Goal: Task Accomplishment & Management: Manage account settings

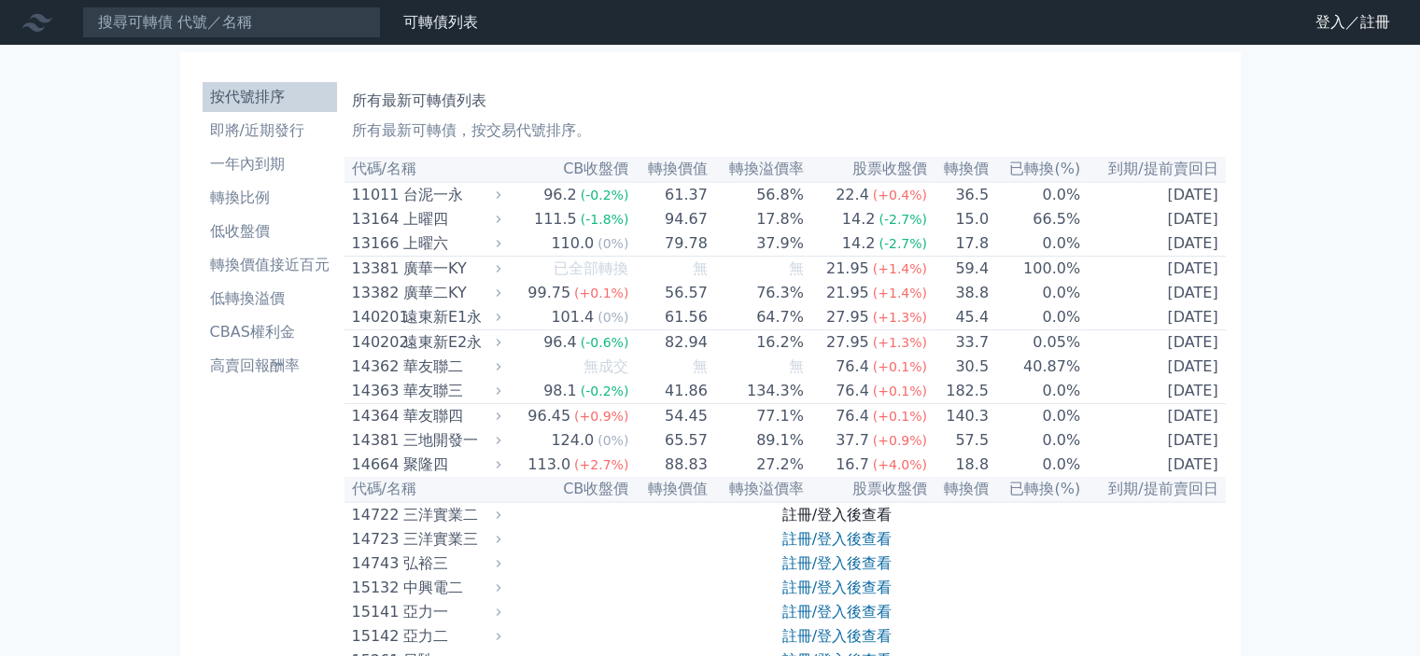
click at [829, 524] on link "註冊/登入後查看" at bounding box center [836, 515] width 109 height 18
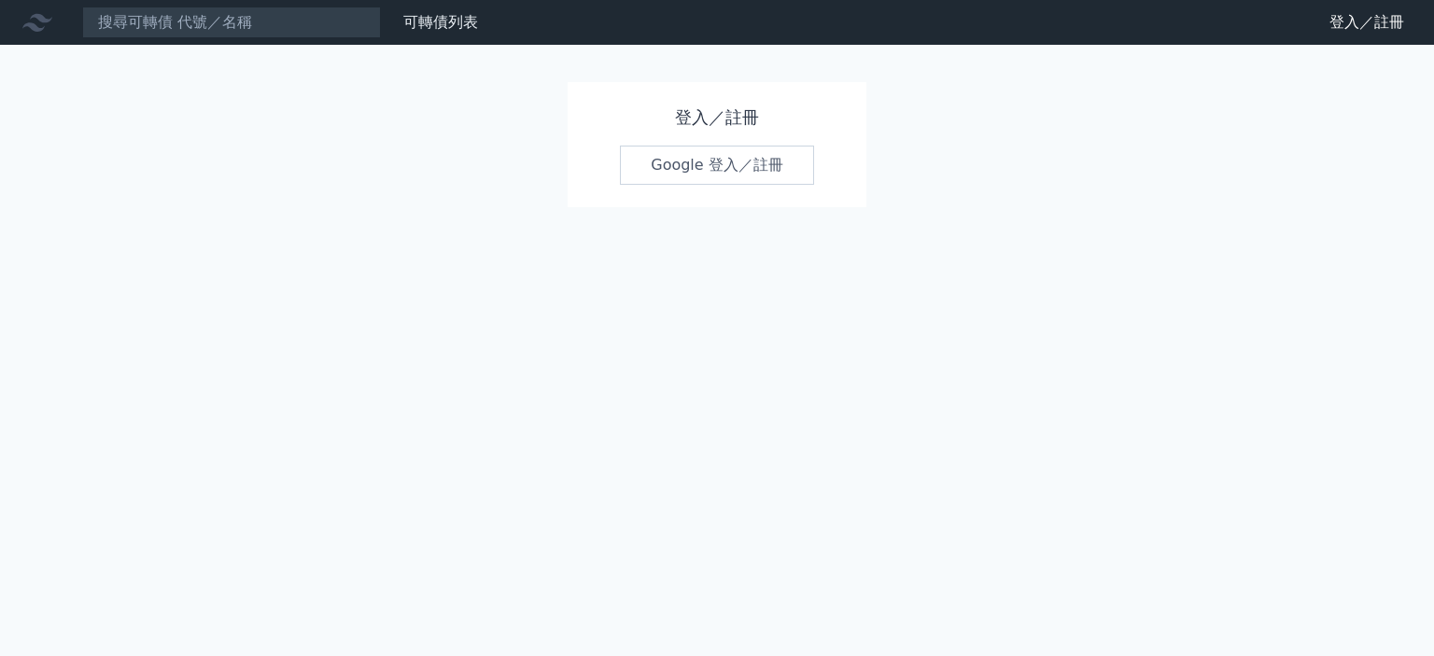
click at [727, 154] on link "Google 登入／註冊" at bounding box center [717, 165] width 194 height 39
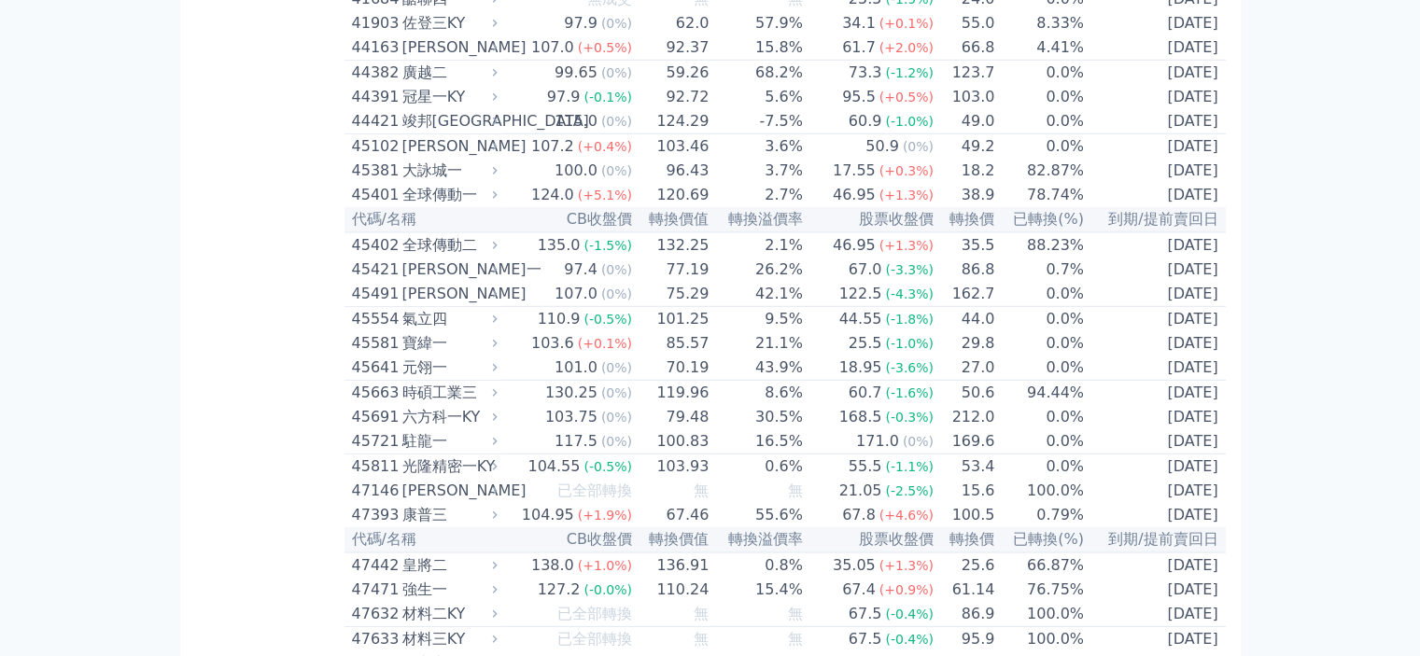
scroll to position [5041, 0]
